Goal: Task Accomplishment & Management: Manage account settings

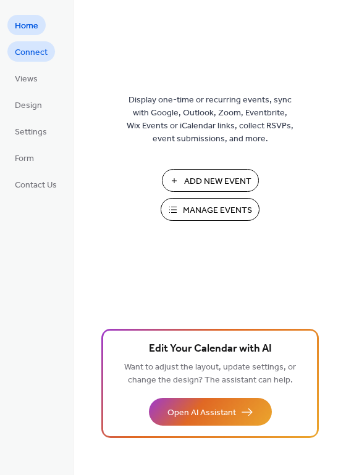
click at [41, 56] on span "Connect" at bounding box center [31, 52] width 33 height 13
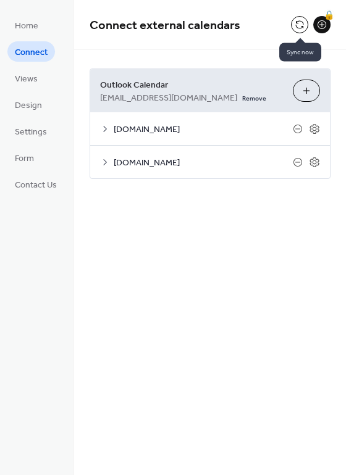
click at [297, 23] on button at bounding box center [299, 24] width 17 height 17
click at [108, 130] on icon at bounding box center [105, 129] width 10 height 10
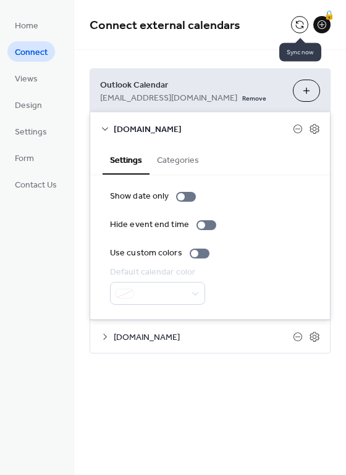
click at [299, 23] on button at bounding box center [299, 24] width 17 height 17
click at [305, 91] on button "Choose Calendars" at bounding box center [306, 91] width 27 height 22
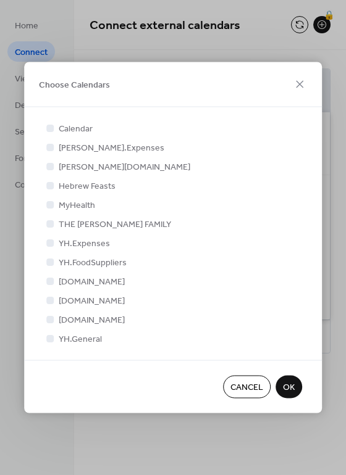
click at [289, 383] on span "OK" at bounding box center [289, 388] width 12 height 13
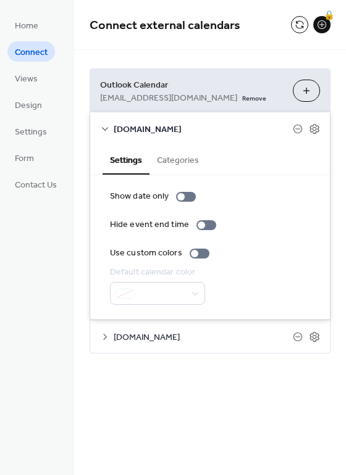
click at [107, 126] on icon at bounding box center [105, 129] width 10 height 10
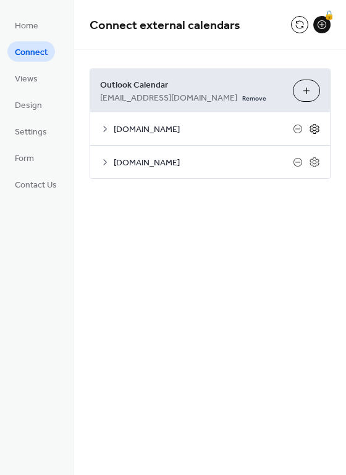
click at [309, 124] on icon at bounding box center [314, 128] width 11 height 11
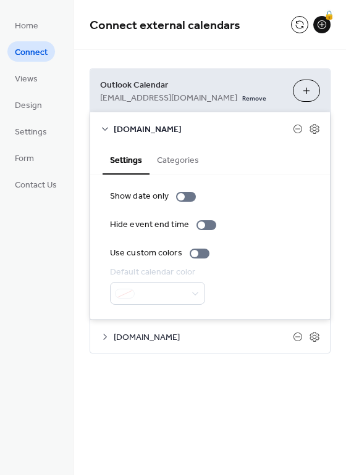
click at [238, 385] on div "Connect external calendars 🔒 Outlook Calendar [EMAIL_ADDRESS][DOMAIN_NAME] Remo…" at bounding box center [210, 195] width 272 height 391
click at [315, 131] on icon at bounding box center [314, 128] width 11 height 11
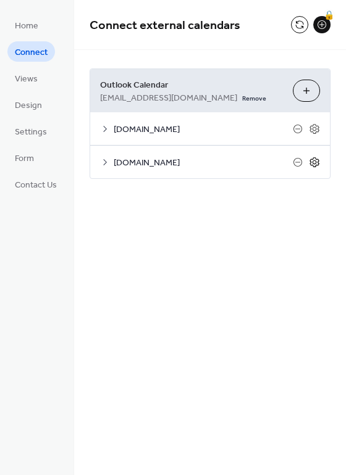
click at [318, 167] on icon at bounding box center [314, 162] width 11 height 11
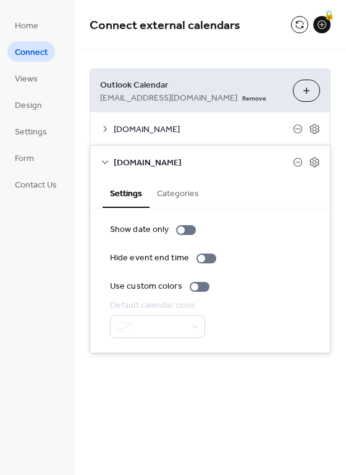
click at [194, 438] on div "Connect external calendars 🔒 Outlook Calendar [EMAIL_ADDRESS][DOMAIN_NAME] Remo…" at bounding box center [210, 237] width 272 height 475
click at [300, 22] on button at bounding box center [299, 24] width 17 height 17
